Goal: Information Seeking & Learning: Learn about a topic

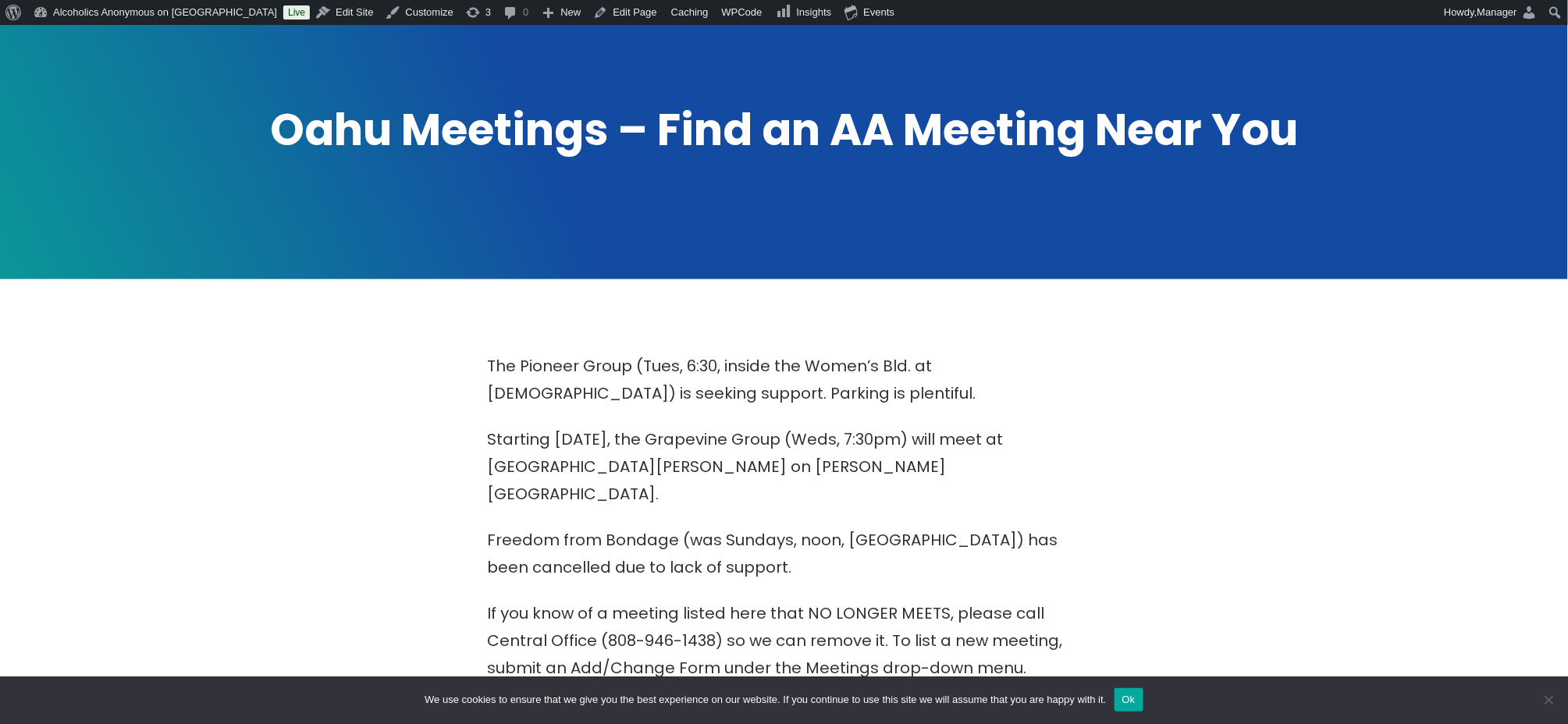
scroll to position [624, 0]
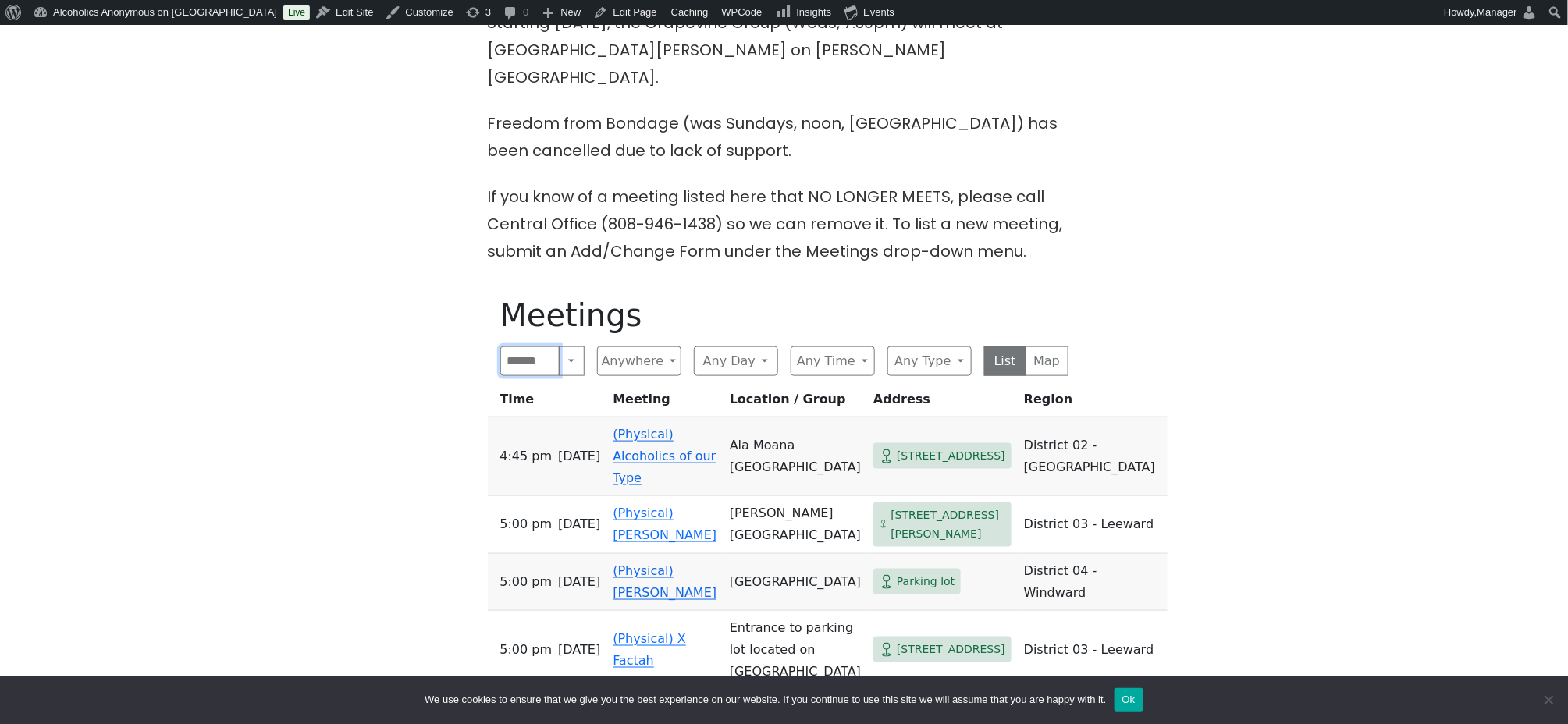
click at [515, 347] on input "Search" at bounding box center [530, 361] width 60 height 30
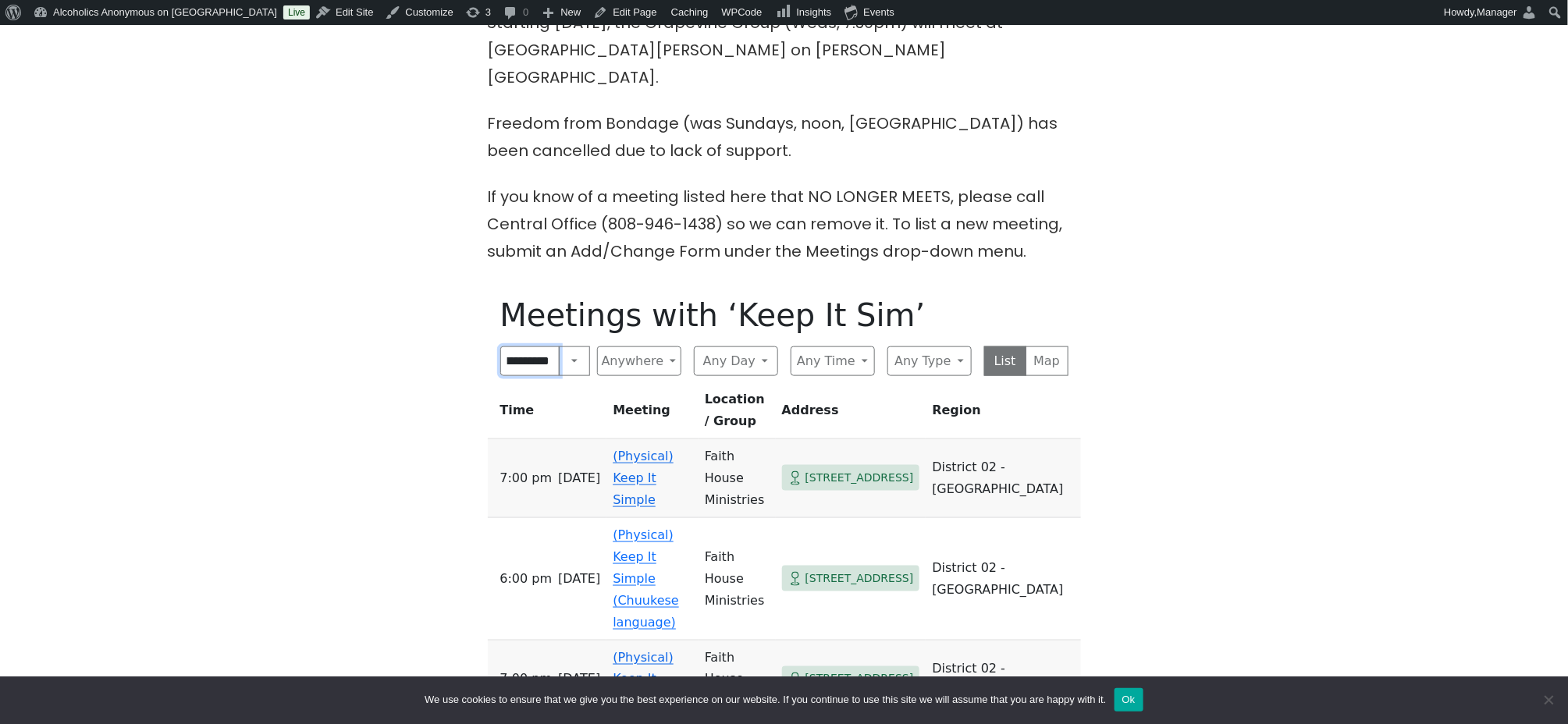
scroll to position [0, 28]
click input "submit" at bounding box center [0, 0] width 0 height 0
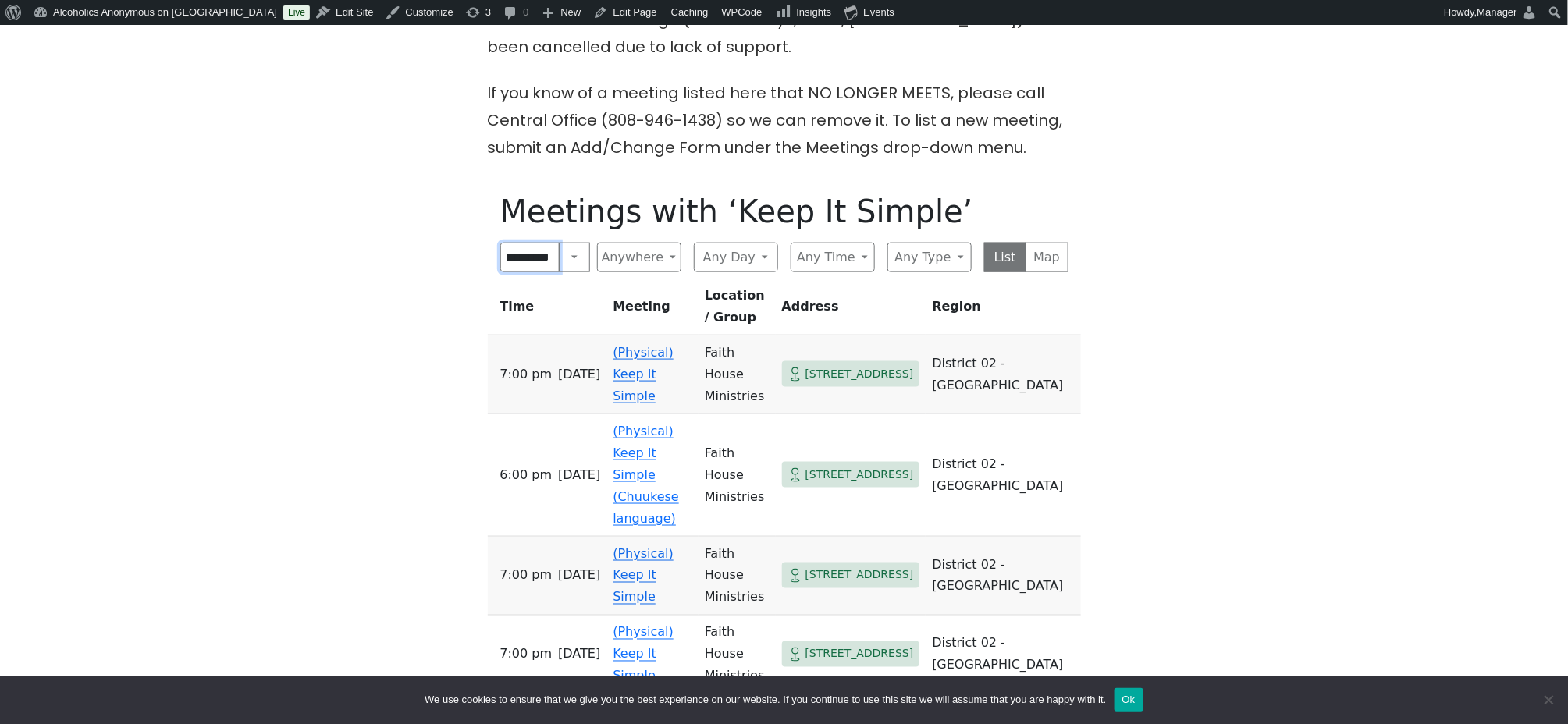
scroll to position [831, 0]
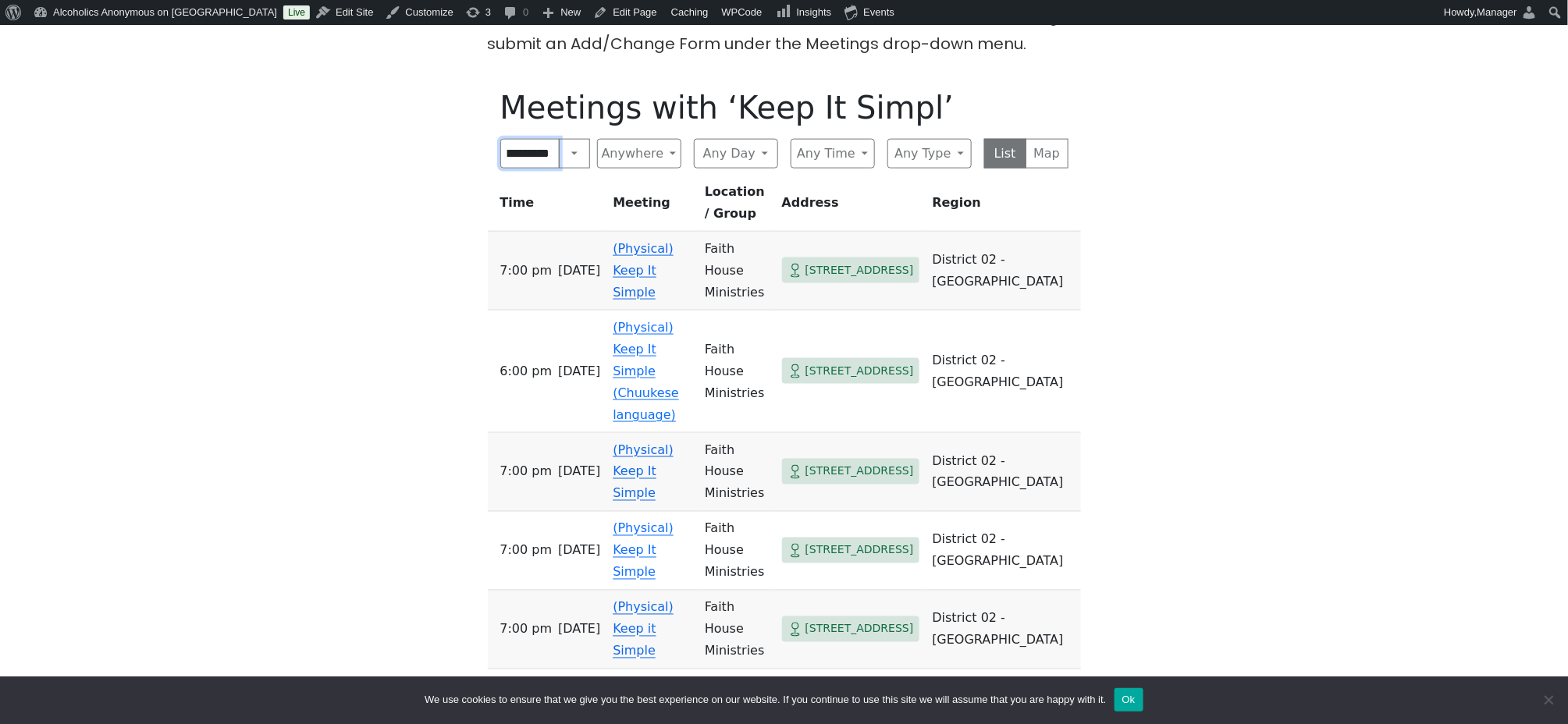
scroll to position [0, 19]
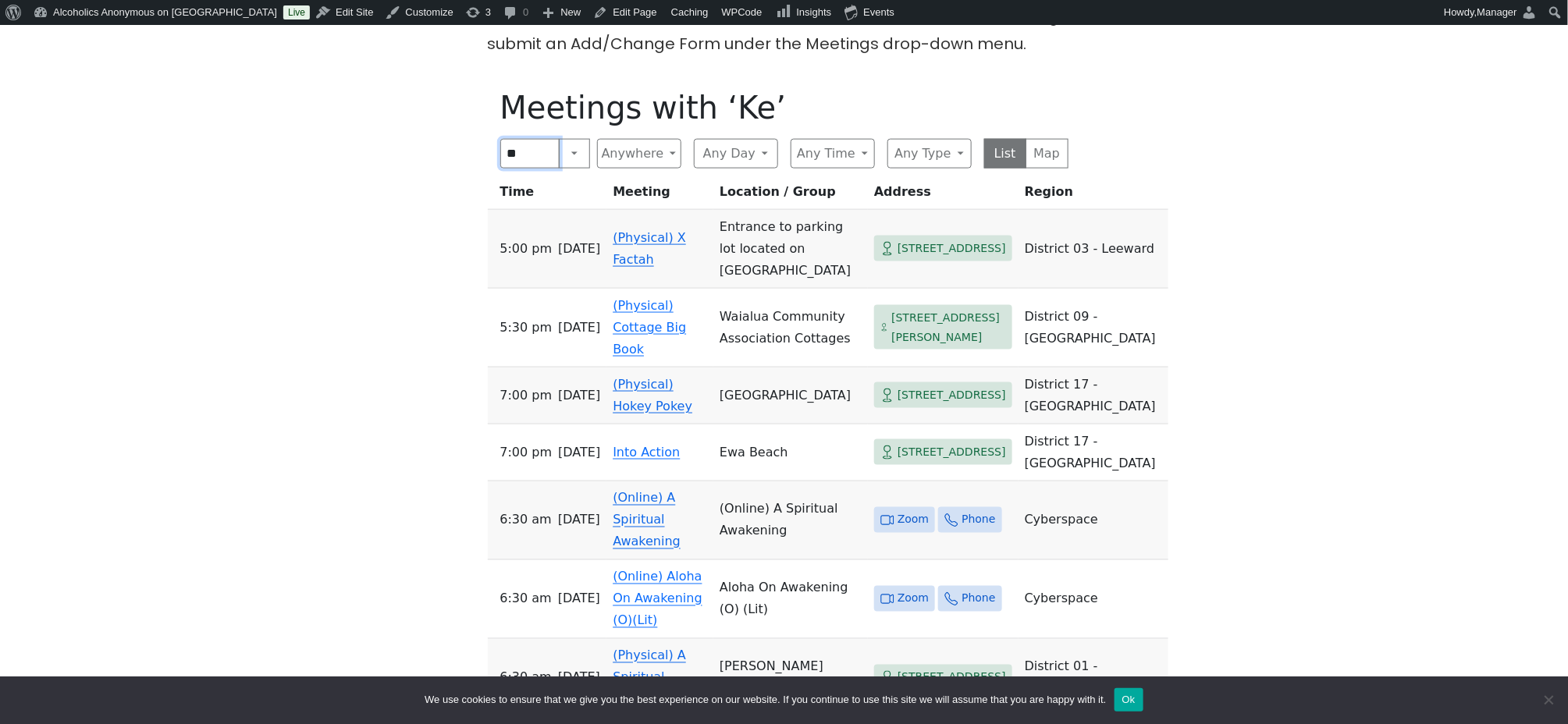
type input "*"
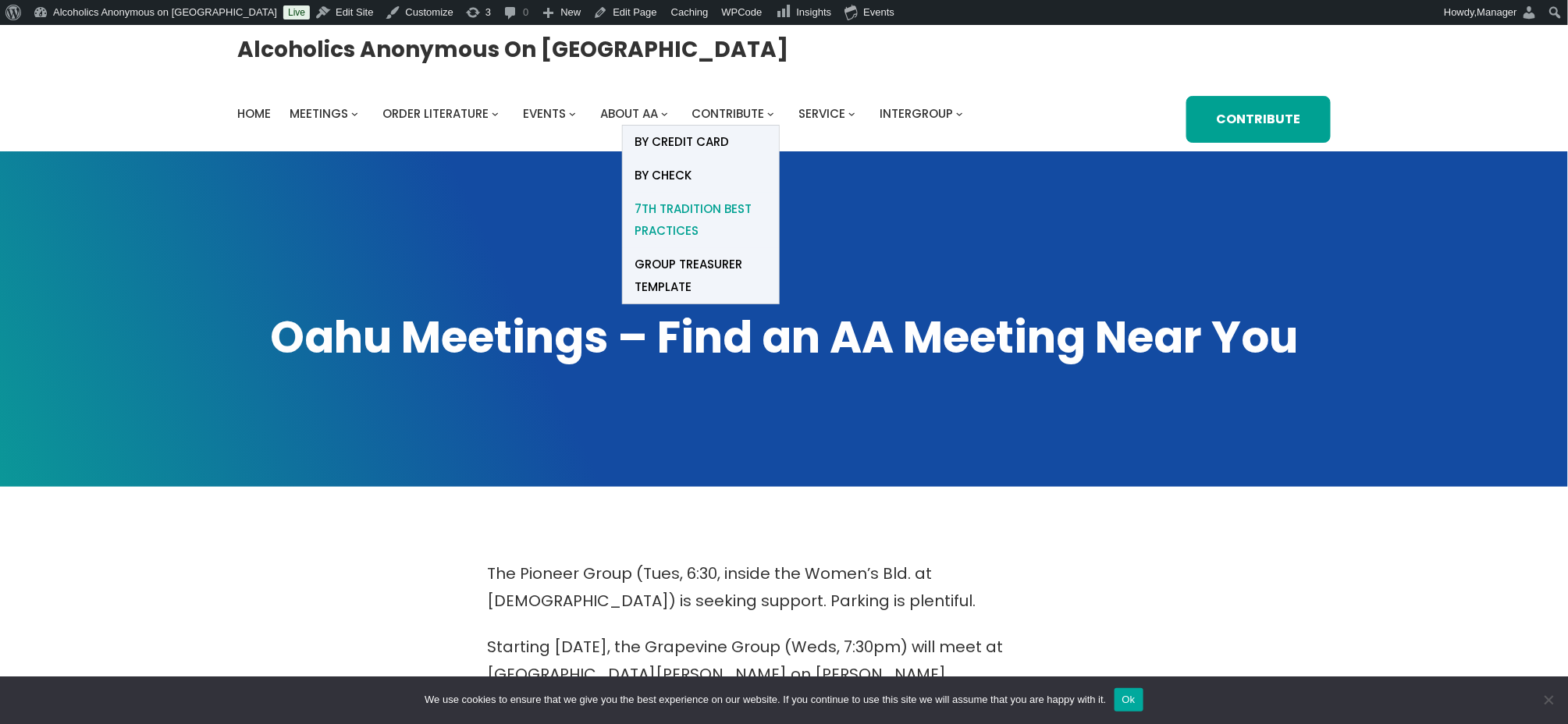
click at [663, 212] on span "7th Tradition Best Practices" at bounding box center [701, 220] width 133 height 44
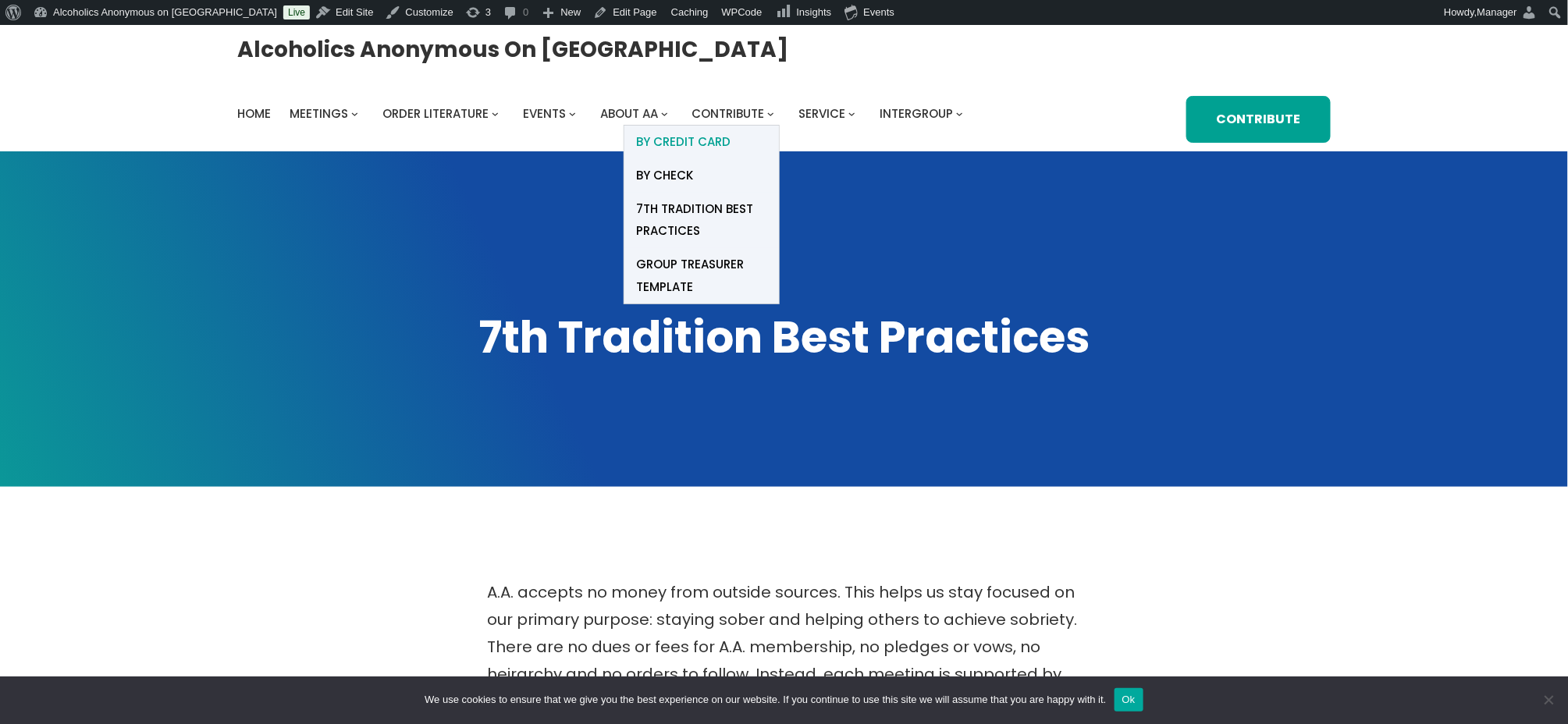
click at [695, 137] on span "BY Credit card" at bounding box center [683, 142] width 95 height 22
click at [673, 263] on span "Group Treasurer Template" at bounding box center [702, 275] width 131 height 44
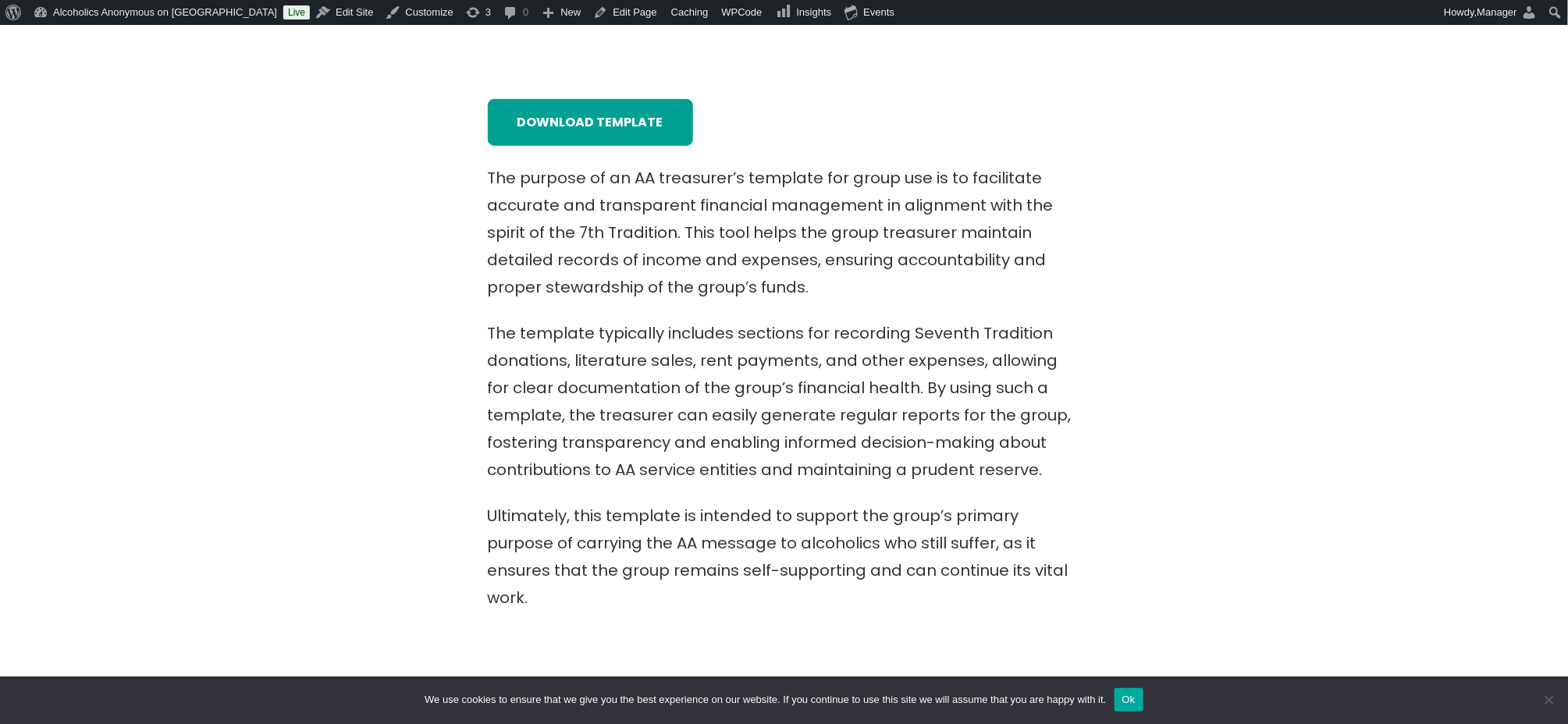
scroll to position [415, 0]
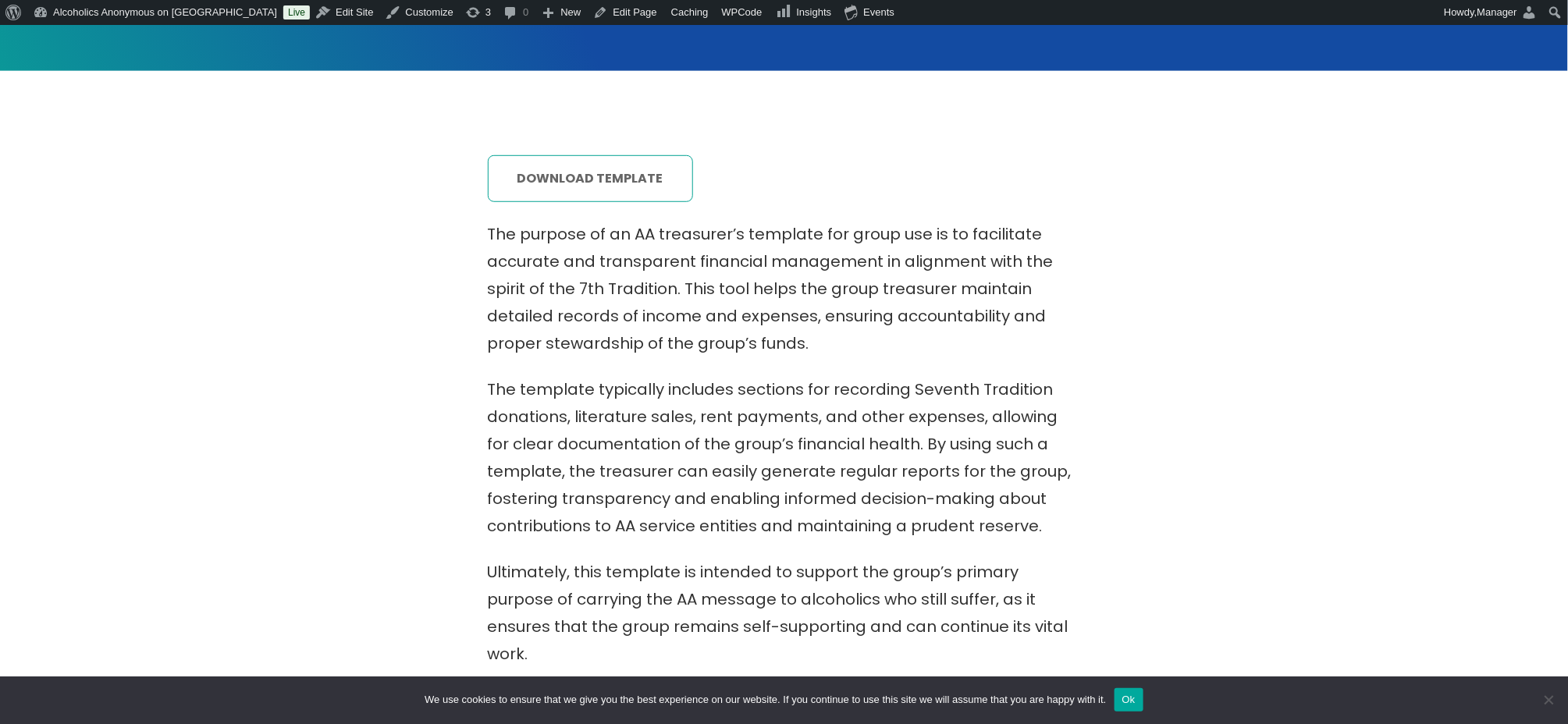
click at [568, 173] on link "download template" at bounding box center [590, 179] width 205 height 47
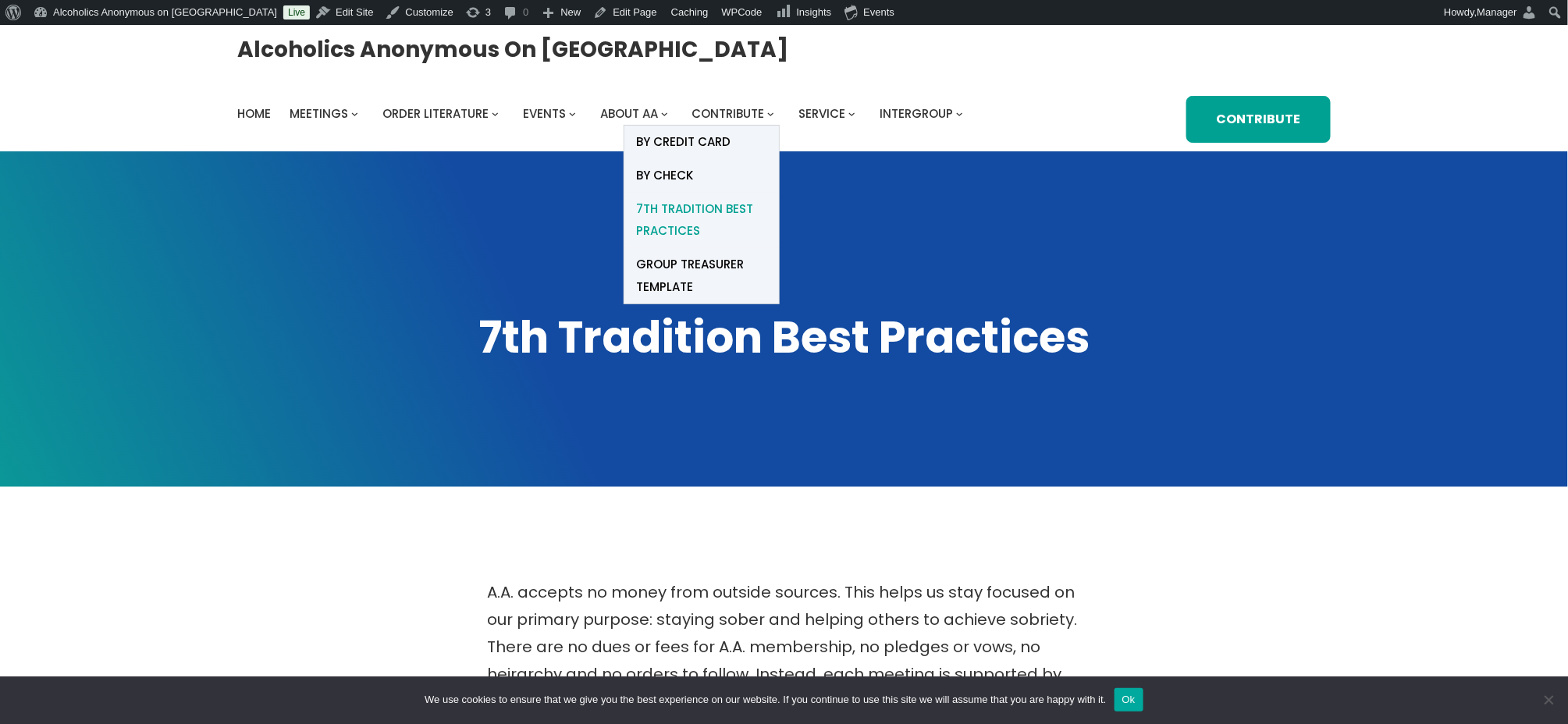
click at [682, 206] on span "7th Tradition Best Practices" at bounding box center [702, 220] width 131 height 44
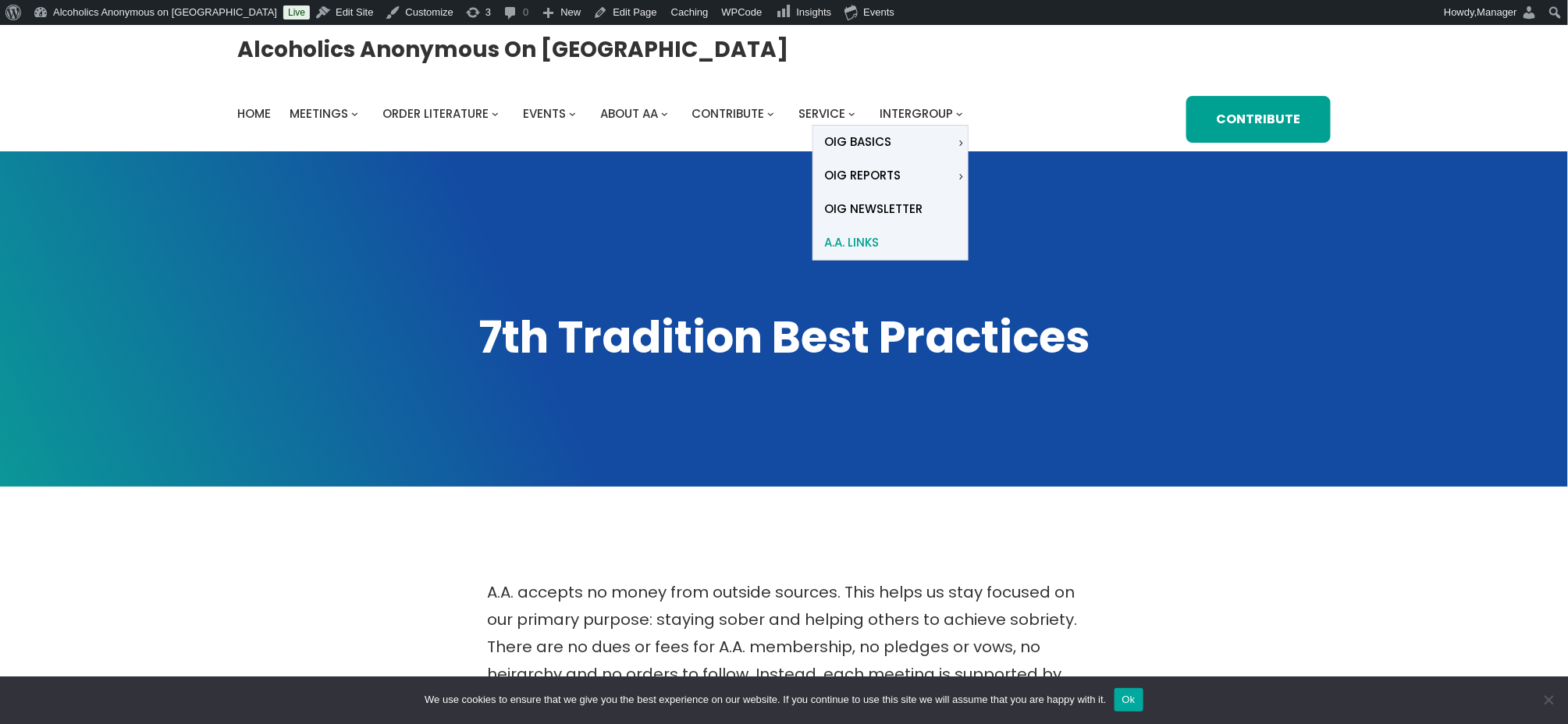
click at [865, 239] on span "A.A. Links" at bounding box center [852, 242] width 54 height 22
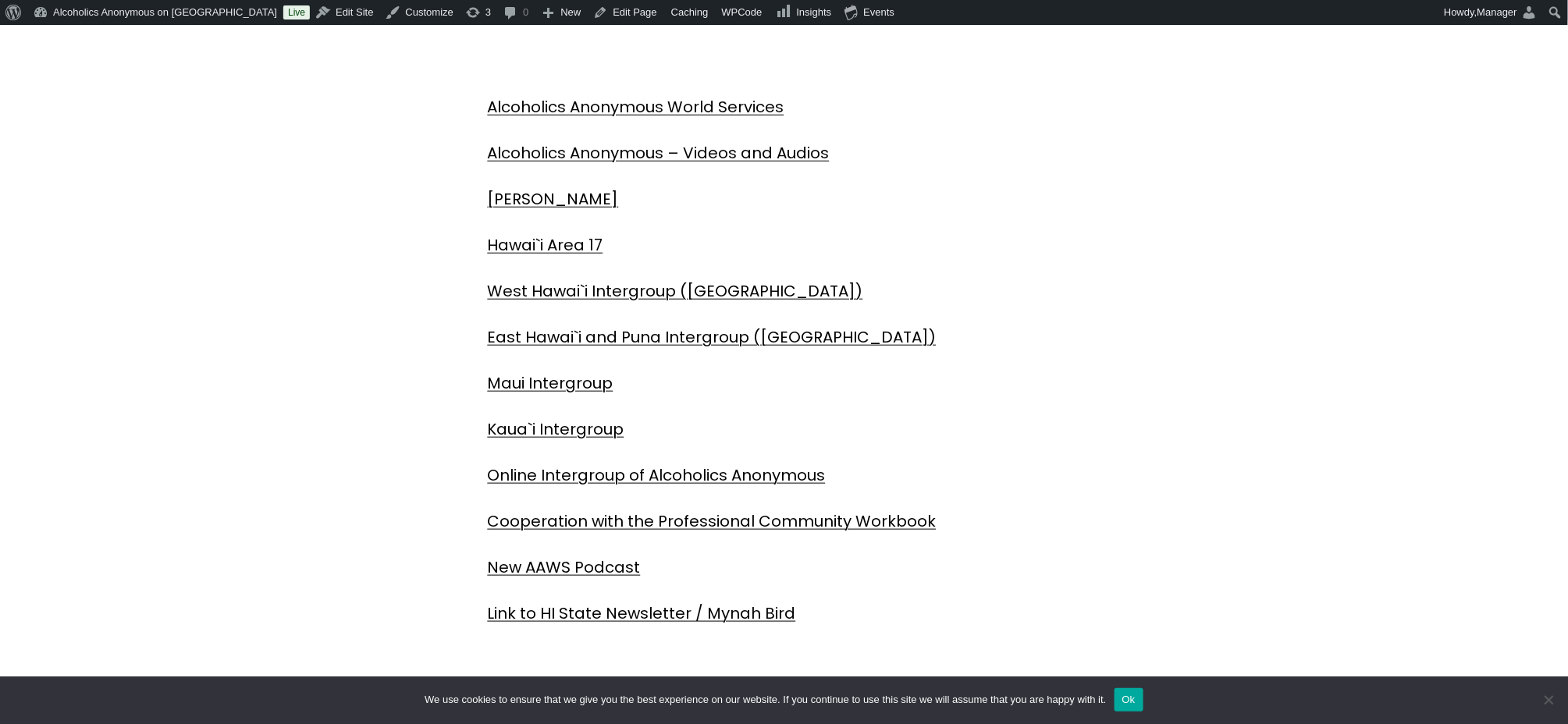
scroll to position [363, 0]
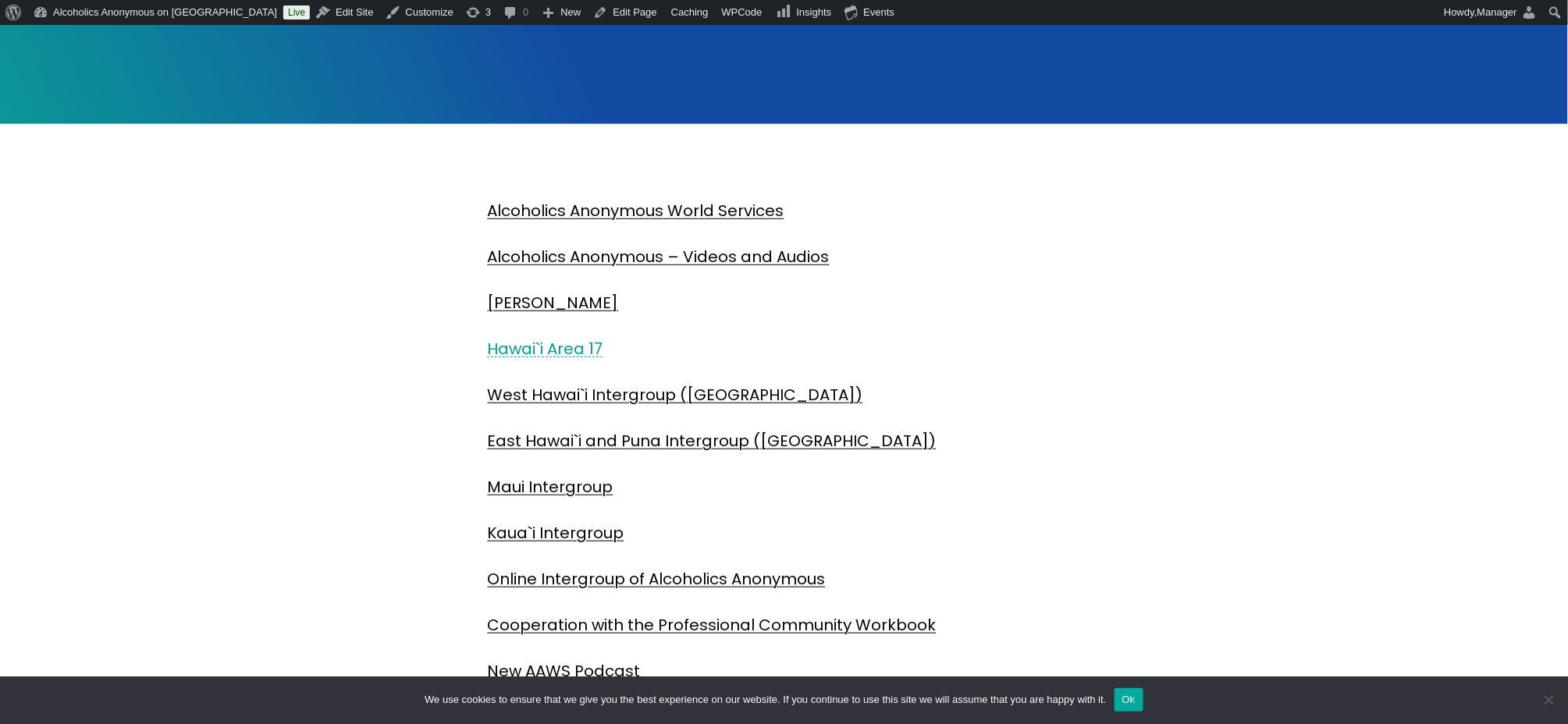
click at [577, 347] on link "Hawai`i Area 17" at bounding box center [545, 348] width 116 height 22
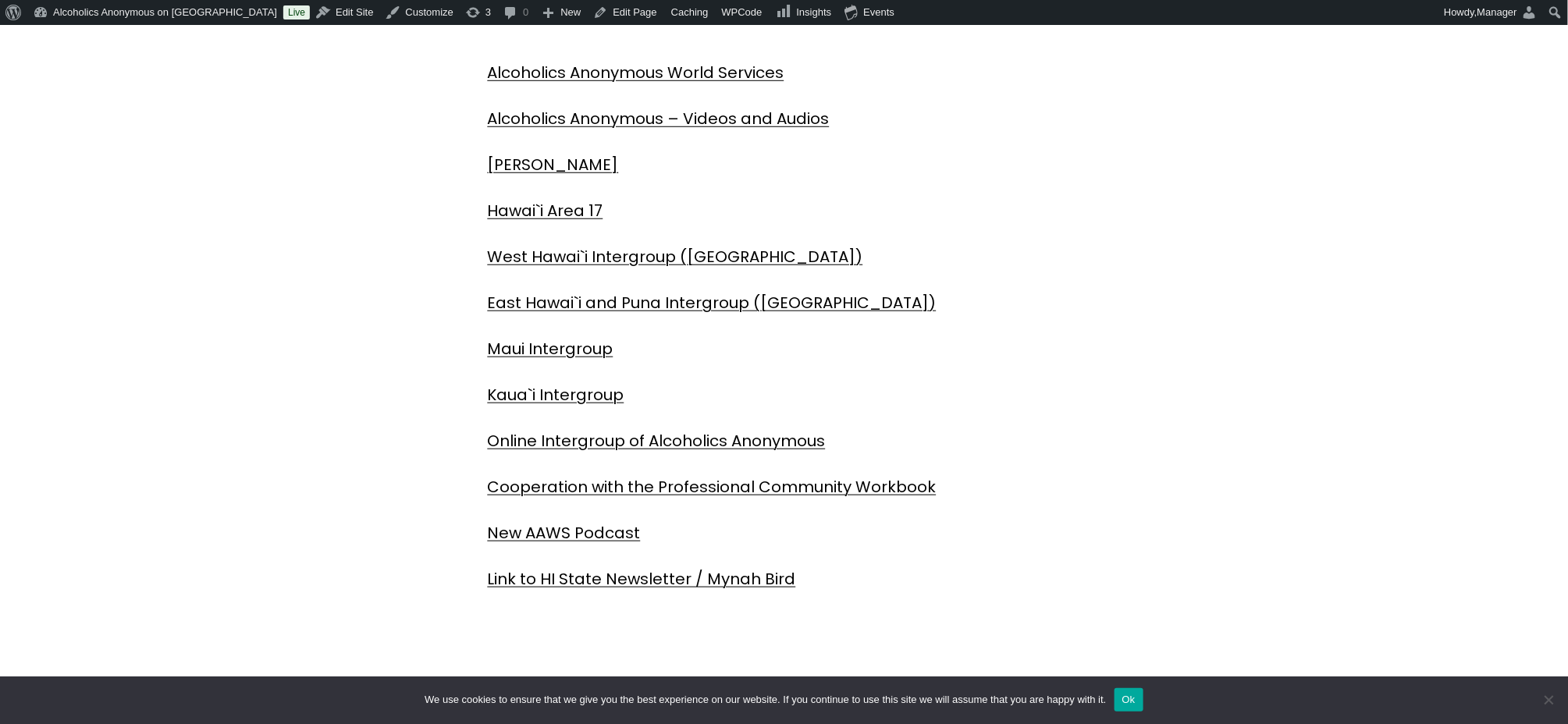
scroll to position [624, 0]
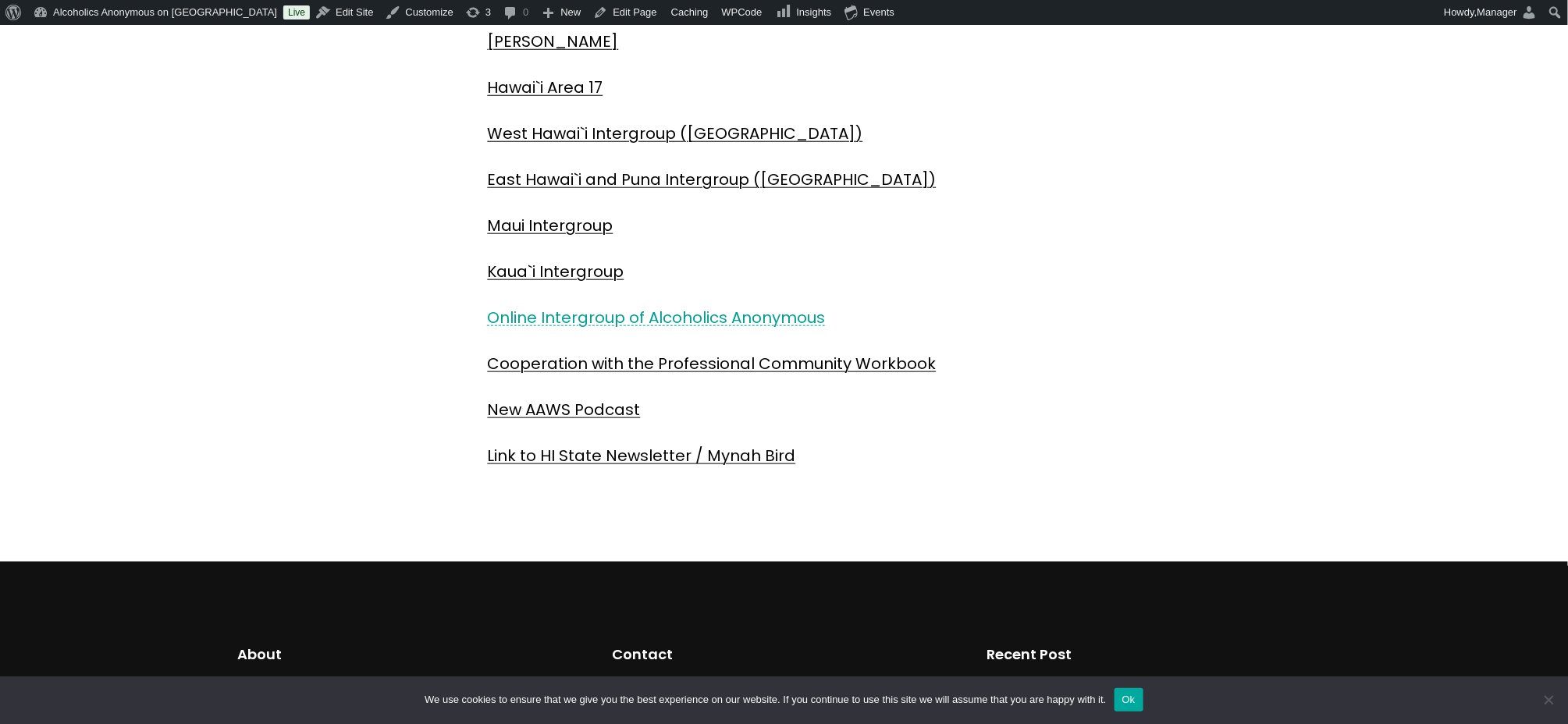
click at [694, 319] on link "Online Intergroup of Alcoholics Anonymous" at bounding box center [656, 317] width 338 height 22
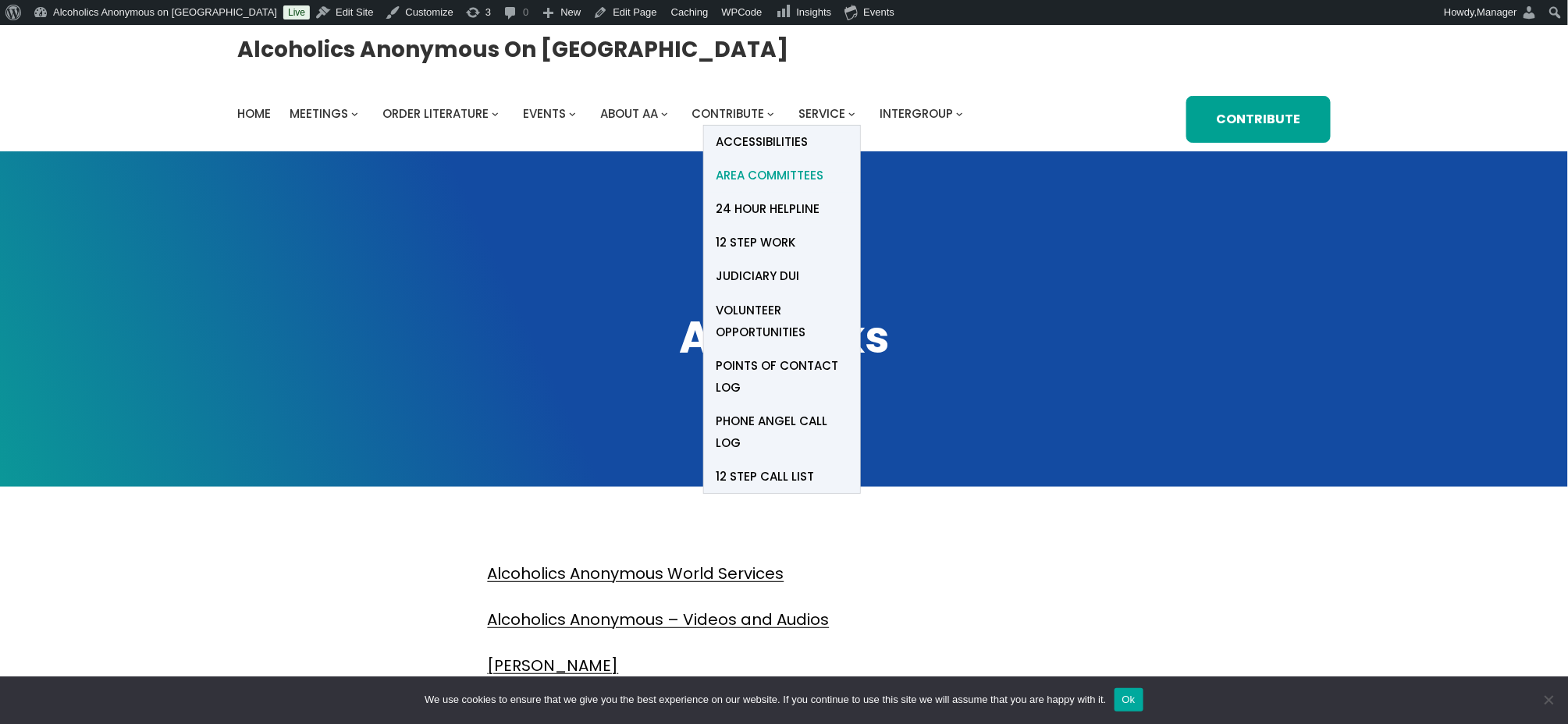
click at [790, 175] on span "Area Committees" at bounding box center [769, 175] width 108 height 22
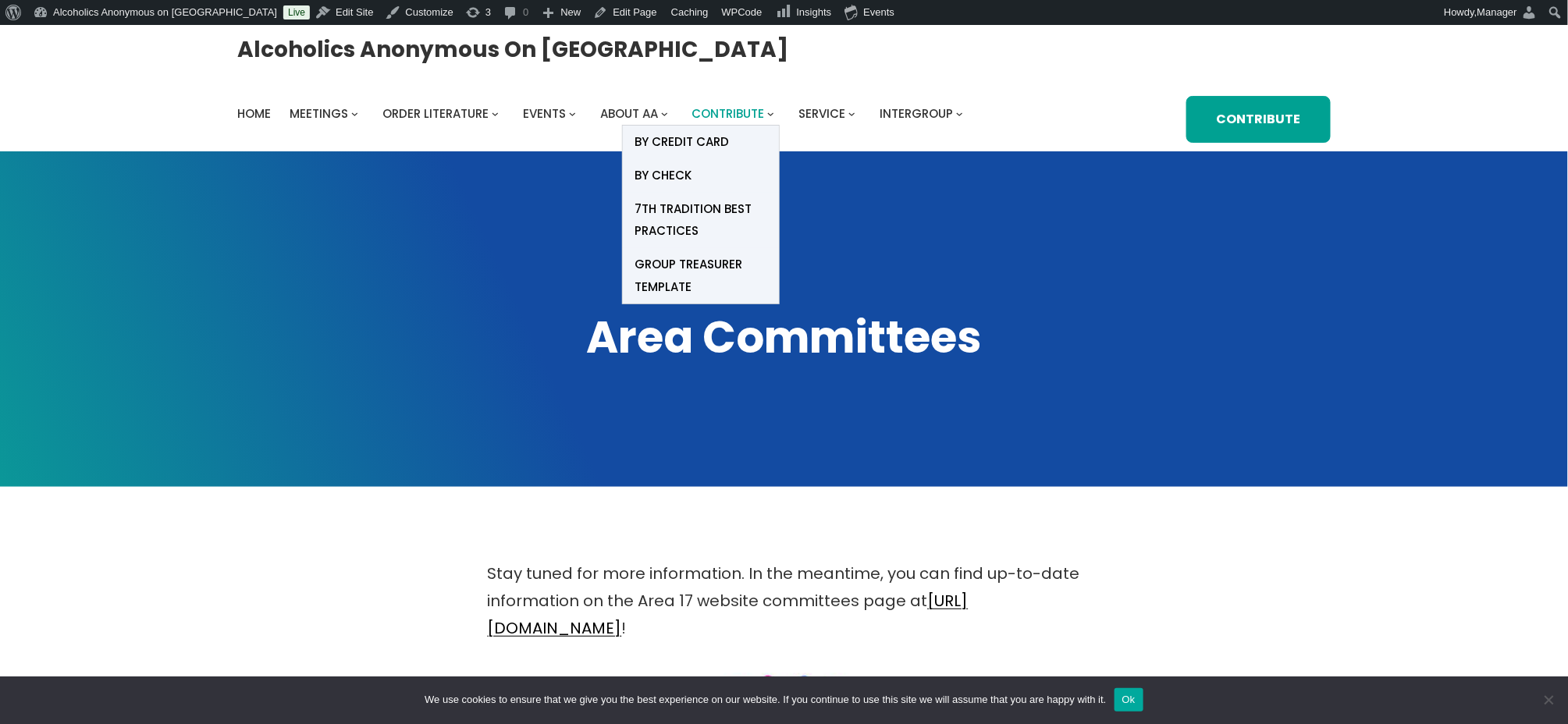
click at [731, 112] on span "Contribute" at bounding box center [728, 113] width 73 height 16
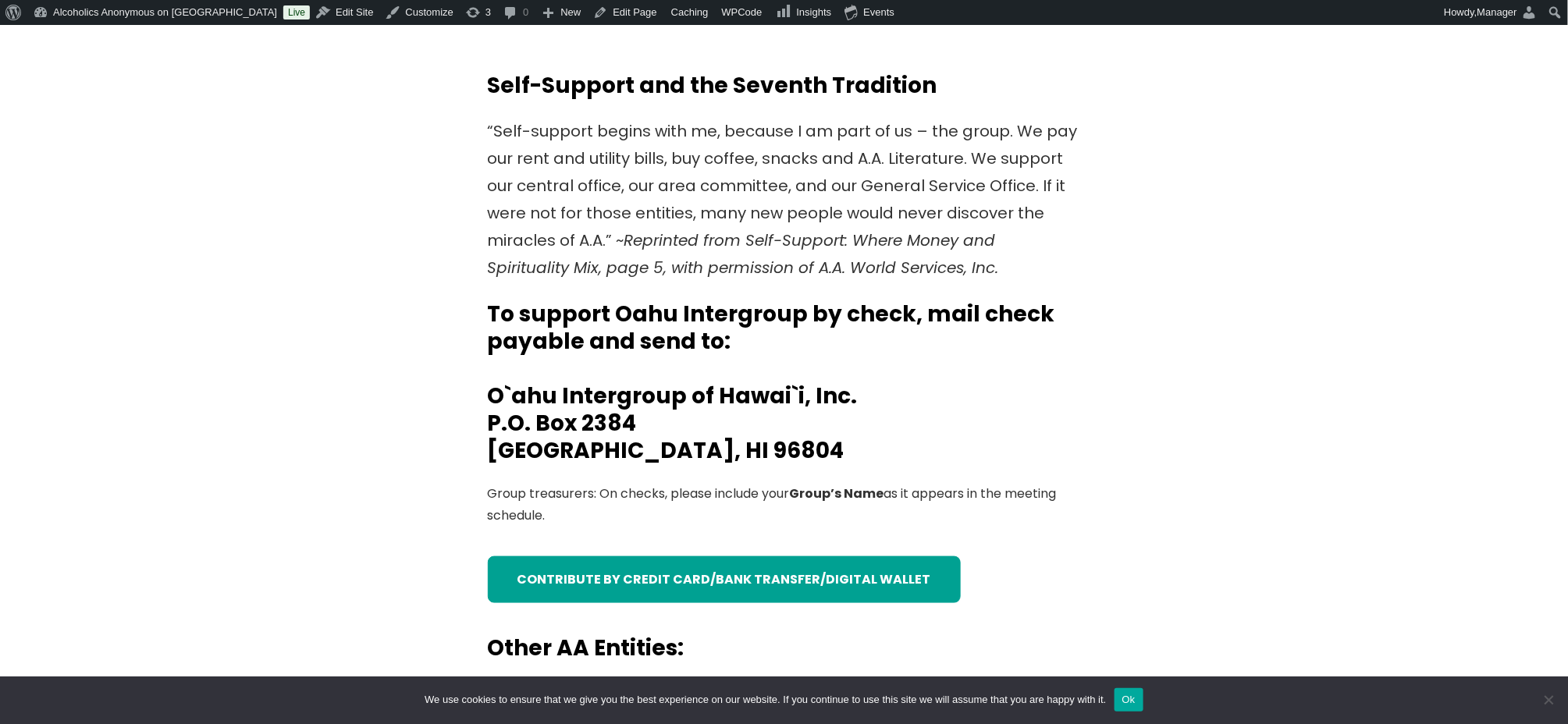
scroll to position [207, 0]
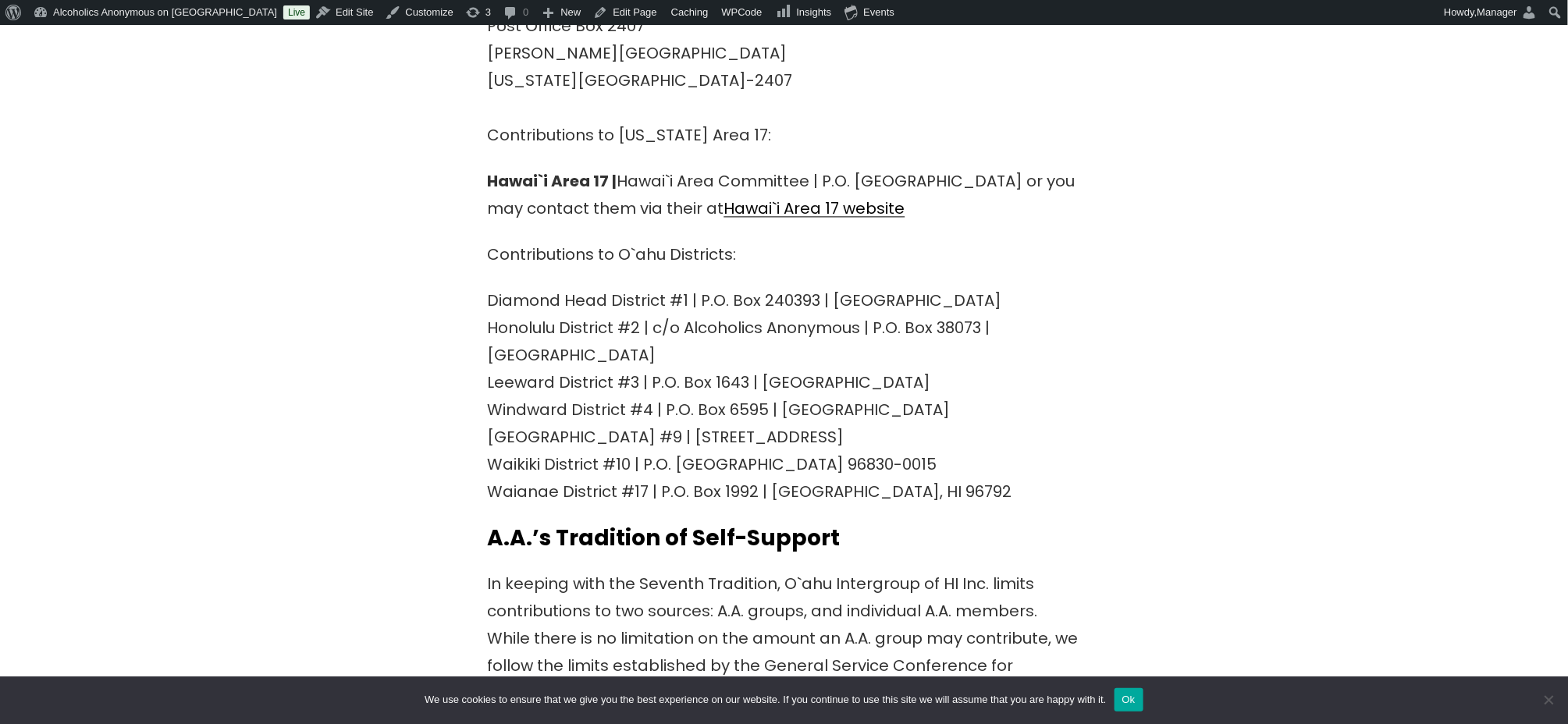
scroll to position [1352, 0]
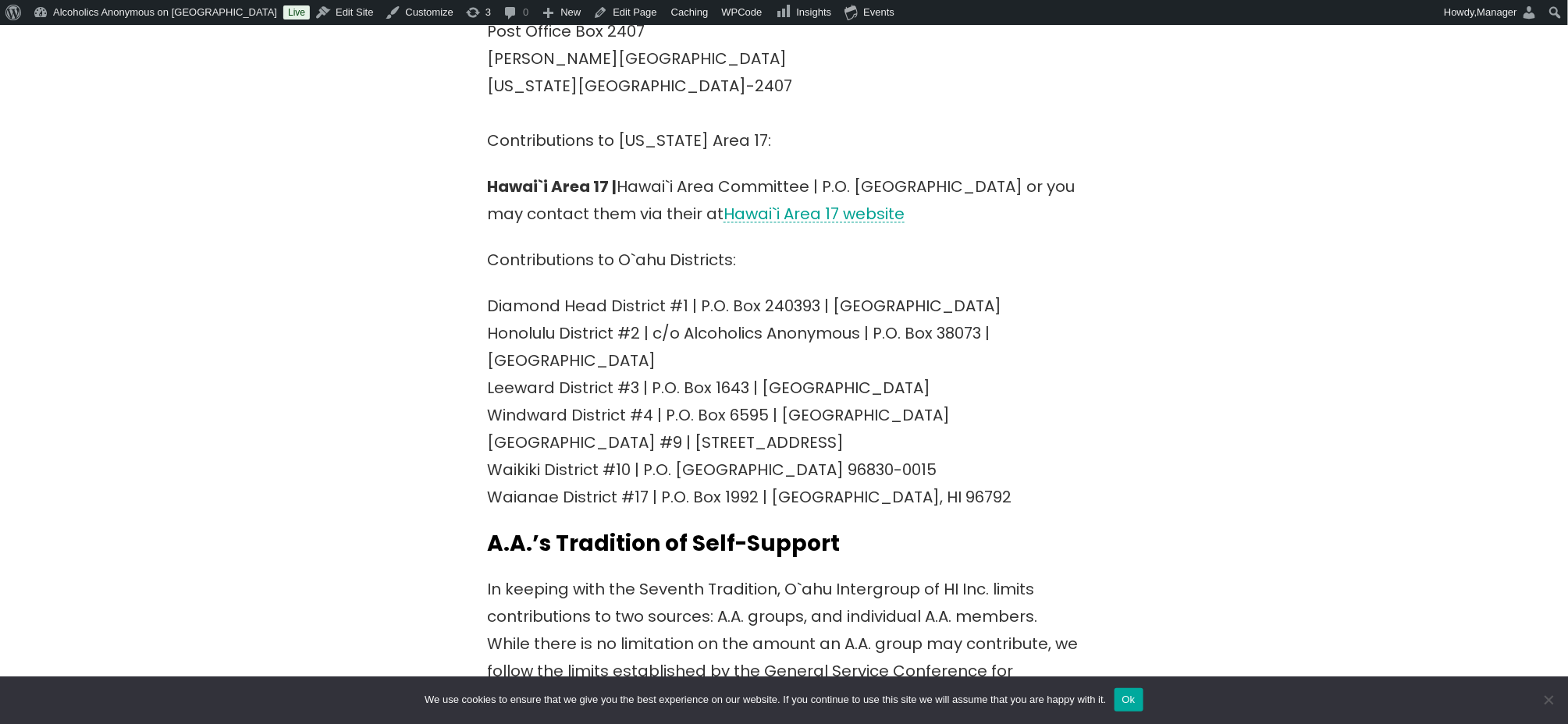
click at [885, 202] on link "Hawai`i Area 17 website" at bounding box center [814, 213] width 181 height 22
